Goal: Information Seeking & Learning: Learn about a topic

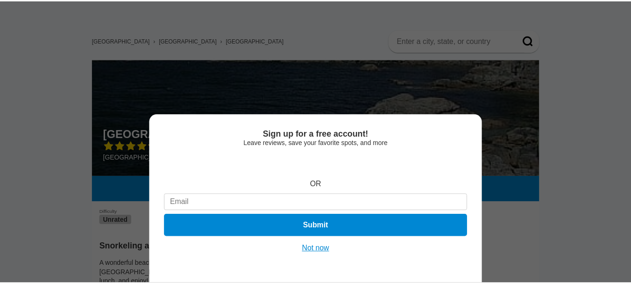
scroll to position [47, 0]
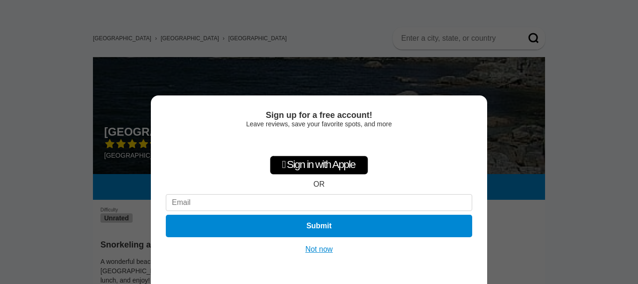
click at [323, 250] on button "Not now" at bounding box center [319, 248] width 33 height 9
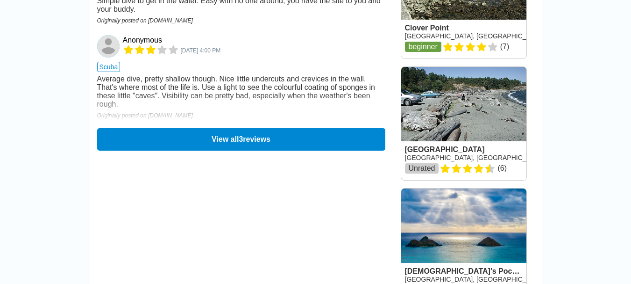
scroll to position [841, 0]
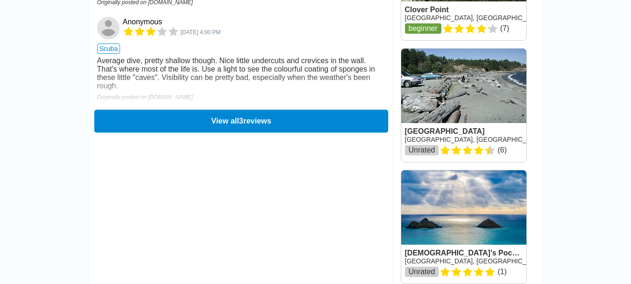
click at [250, 132] on button "View all 3 reviews" at bounding box center [241, 120] width 294 height 23
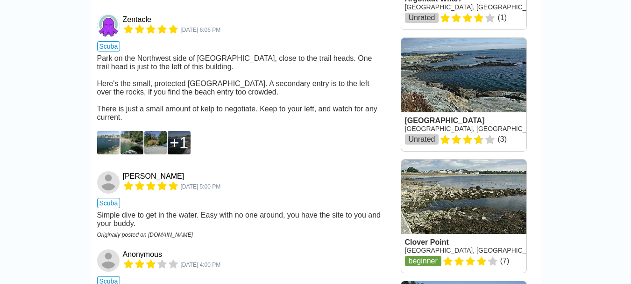
scroll to position [607, 0]
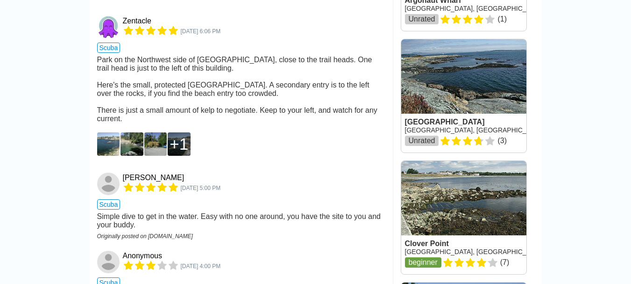
click at [108, 152] on img at bounding box center [108, 143] width 23 height 23
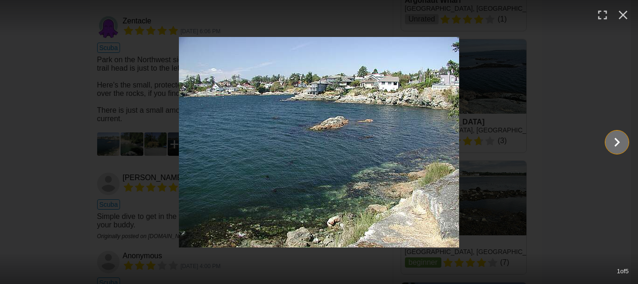
click at [620, 142] on icon "Show slide 2 of 5" at bounding box center [617, 142] width 18 height 22
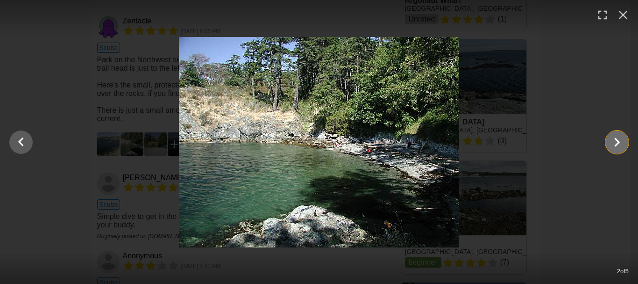
click at [618, 142] on icon "Show slide 3 of 5" at bounding box center [618, 141] width 6 height 9
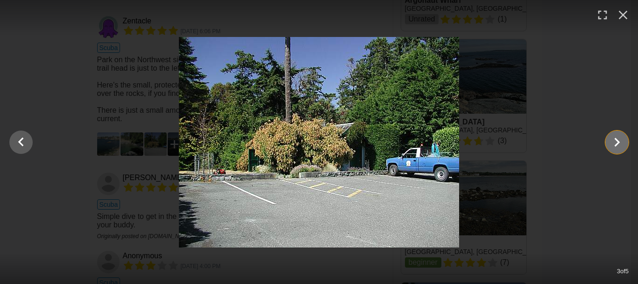
click at [618, 142] on icon "Show slide 4 of 5" at bounding box center [618, 141] width 6 height 9
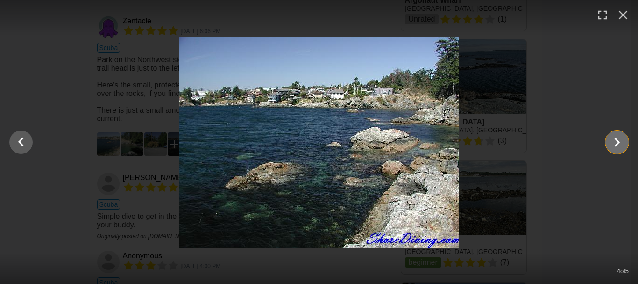
click at [618, 142] on icon "Show slide 5 of 5" at bounding box center [618, 141] width 6 height 9
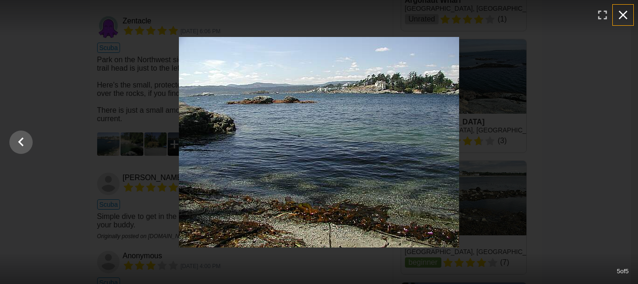
click at [623, 15] on icon "button" at bounding box center [623, 15] width 9 height 9
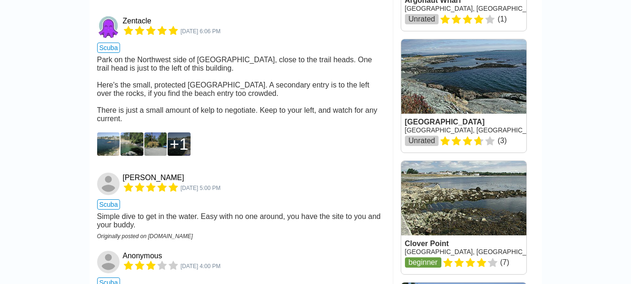
click at [109, 149] on img at bounding box center [108, 143] width 23 height 23
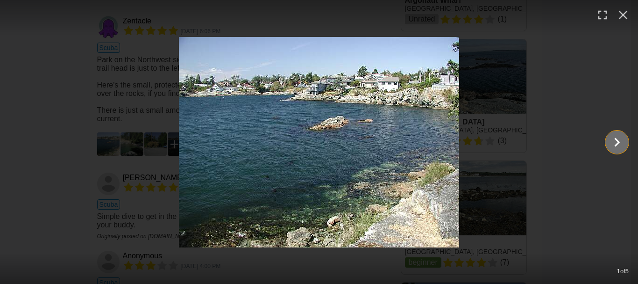
click at [621, 143] on icon "Show slide 2 of 5" at bounding box center [617, 142] width 18 height 22
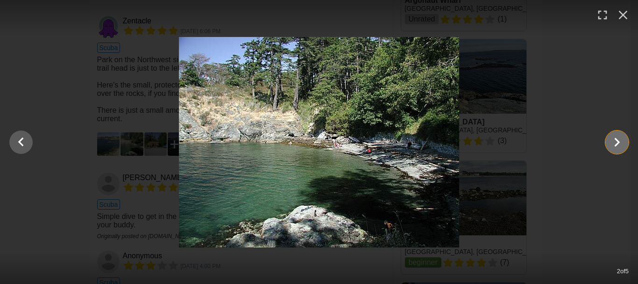
click at [619, 143] on icon "Show slide 3 of 5" at bounding box center [617, 142] width 18 height 22
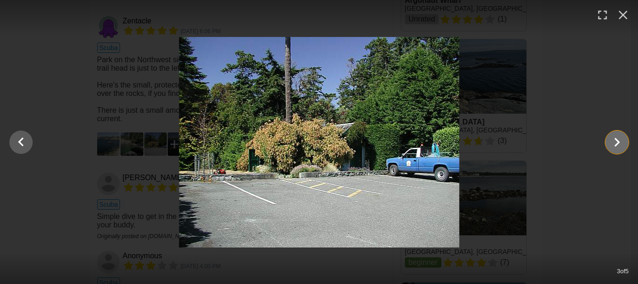
click at [619, 143] on icon "Show slide 4 of 5" at bounding box center [617, 142] width 18 height 22
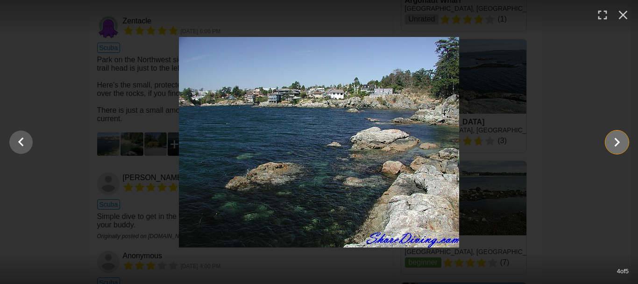
click at [614, 142] on icon "Show slide 5 of 5" at bounding box center [617, 142] width 18 height 22
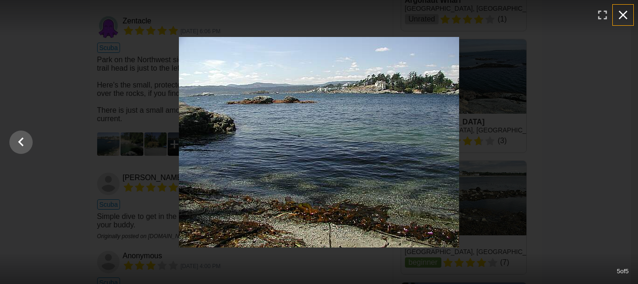
click at [620, 15] on icon "button" at bounding box center [623, 14] width 15 height 15
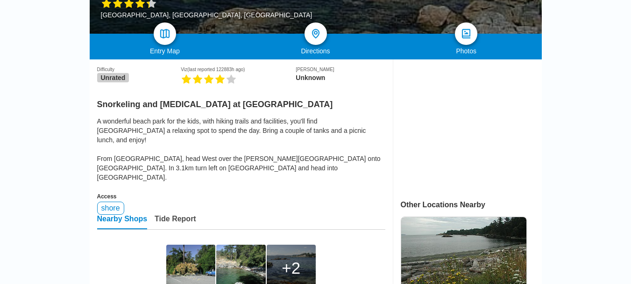
scroll to position [0, 0]
